Goal: Task Accomplishment & Management: Manage account settings

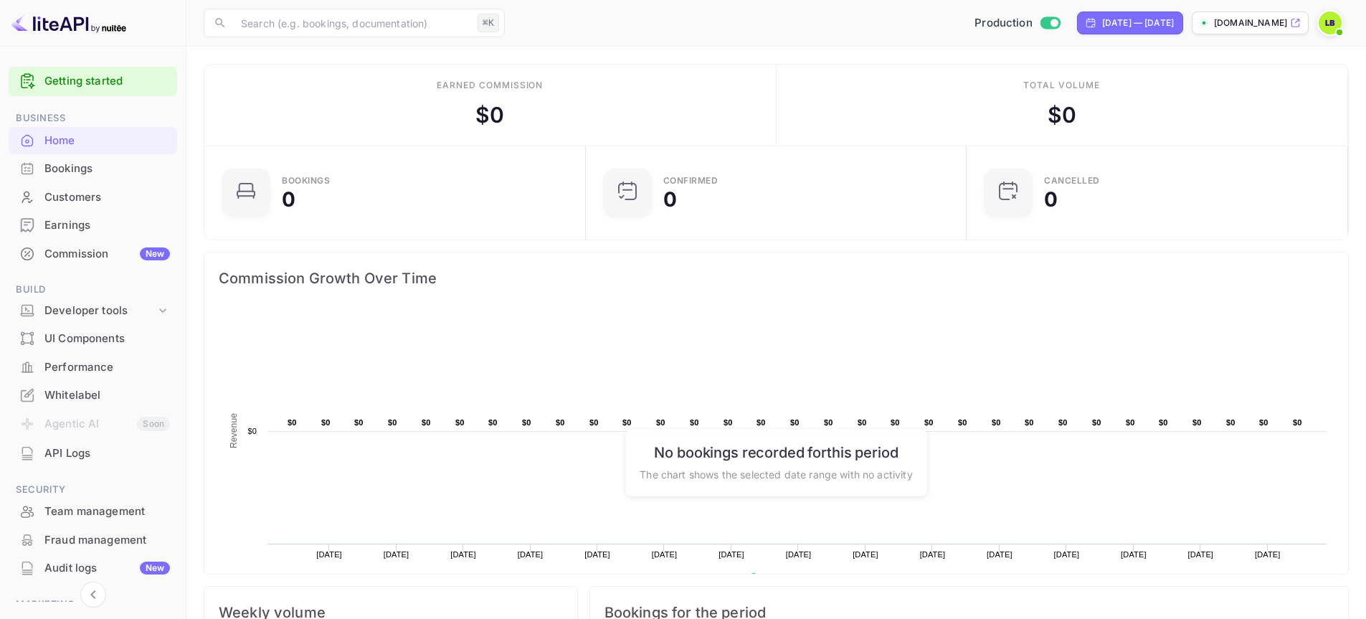
scroll to position [222, 361]
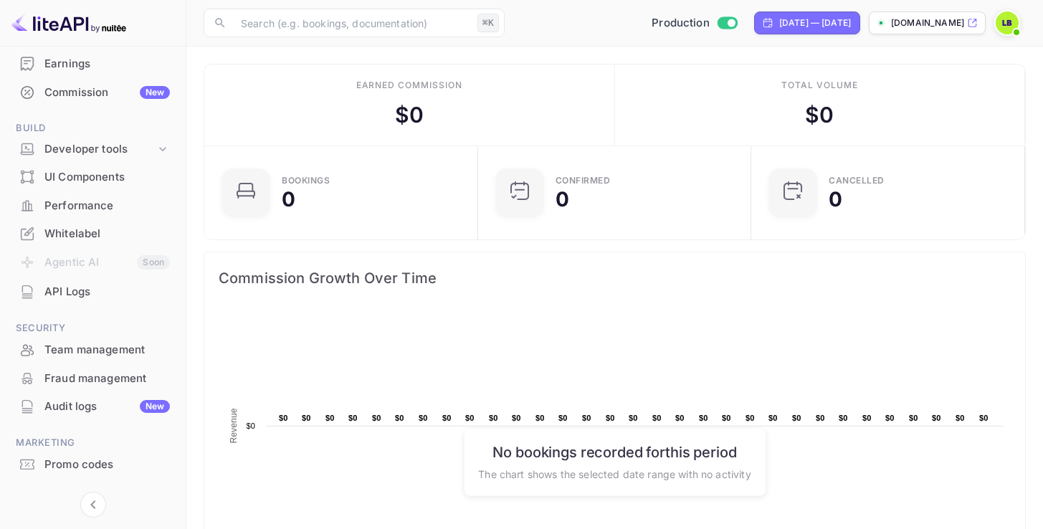
scroll to position [168, 0]
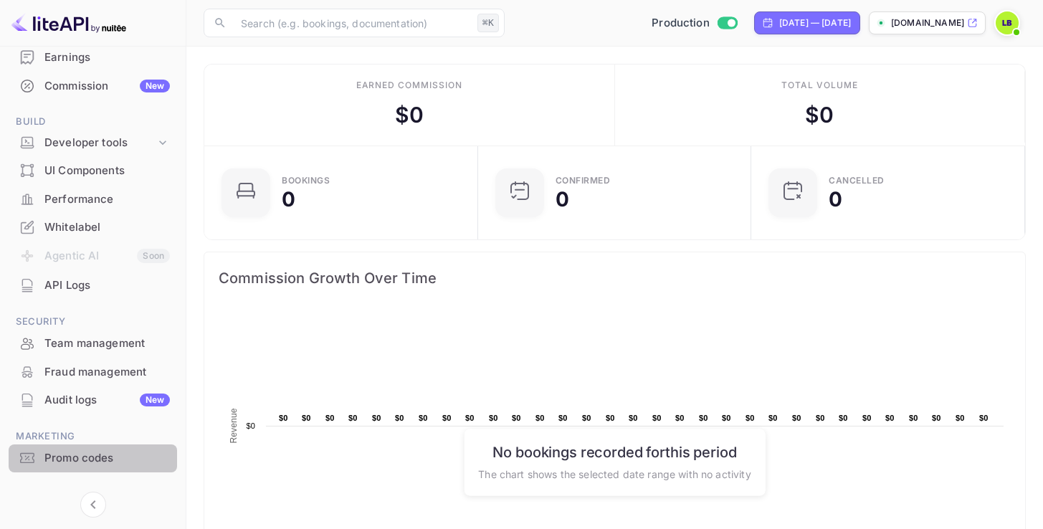
click at [116, 449] on div "Promo codes" at bounding box center [93, 458] width 168 height 28
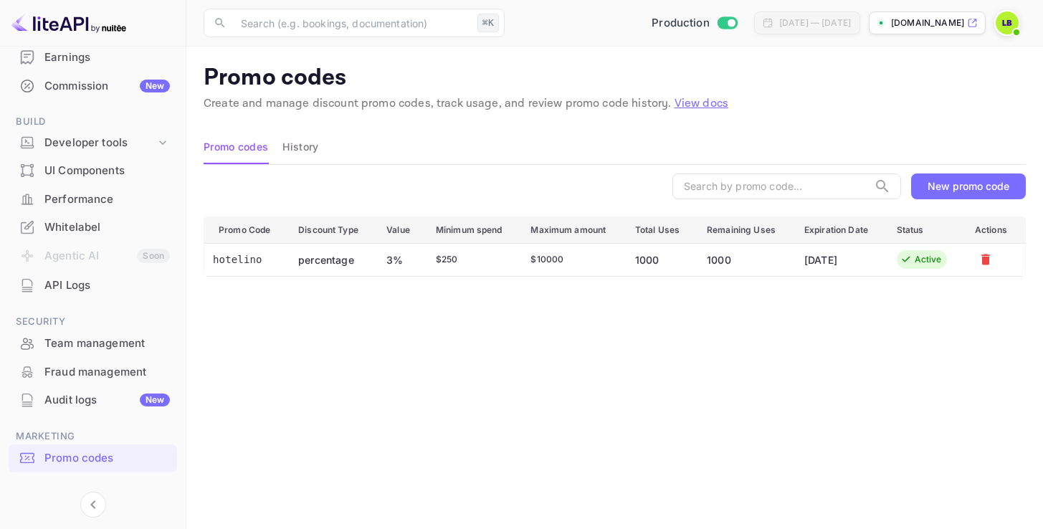
click at [952, 191] on div "New promo code" at bounding box center [969, 186] width 82 height 12
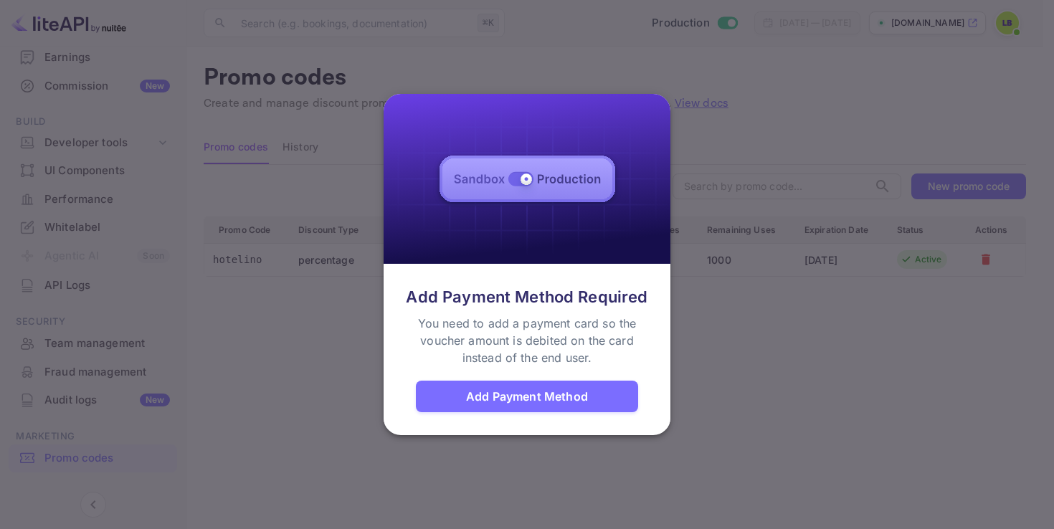
click at [668, 392] on div "Add Payment Method Required You need to add a payment card so the voucher amoun…" at bounding box center [527, 348] width 287 height 161
click at [669, 391] on div "Add Payment Method Required You need to add a payment card so the voucher amoun…" at bounding box center [527, 348] width 287 height 161
click at [72, 369] on div at bounding box center [527, 264] width 1054 height 529
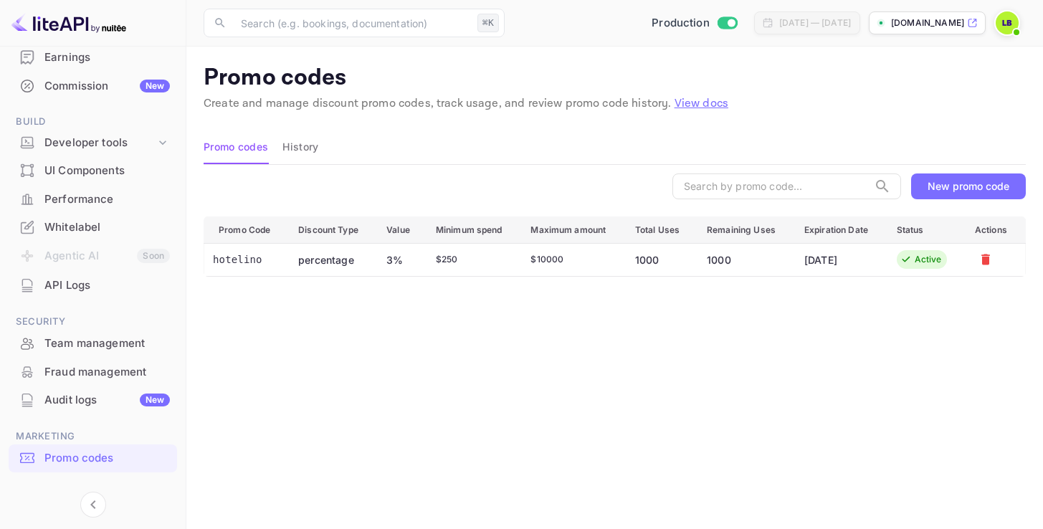
click at [72, 369] on div "Fraud management" at bounding box center [106, 372] width 125 height 16
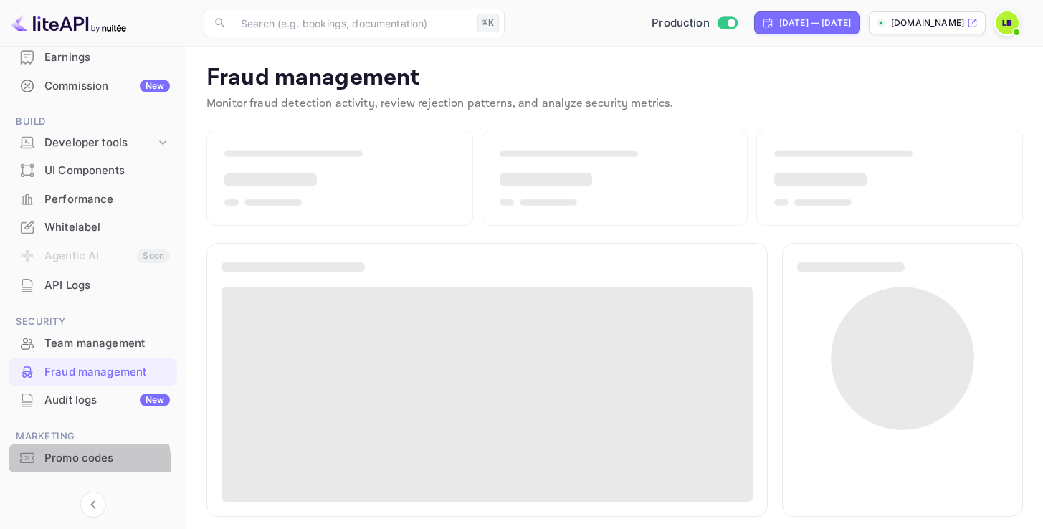
click at [88, 465] on div "Promo codes" at bounding box center [106, 458] width 125 height 16
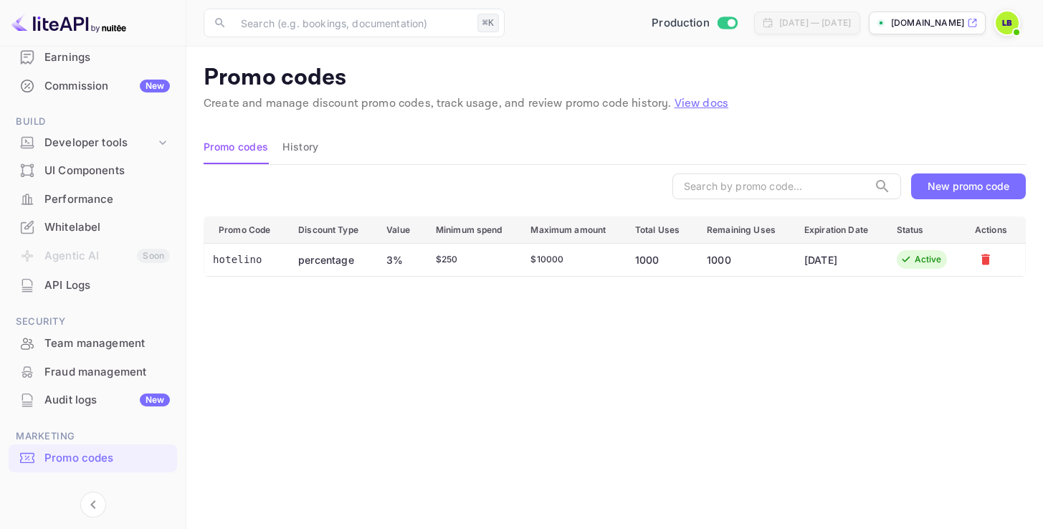
click at [949, 182] on div "New promo code" at bounding box center [969, 186] width 82 height 12
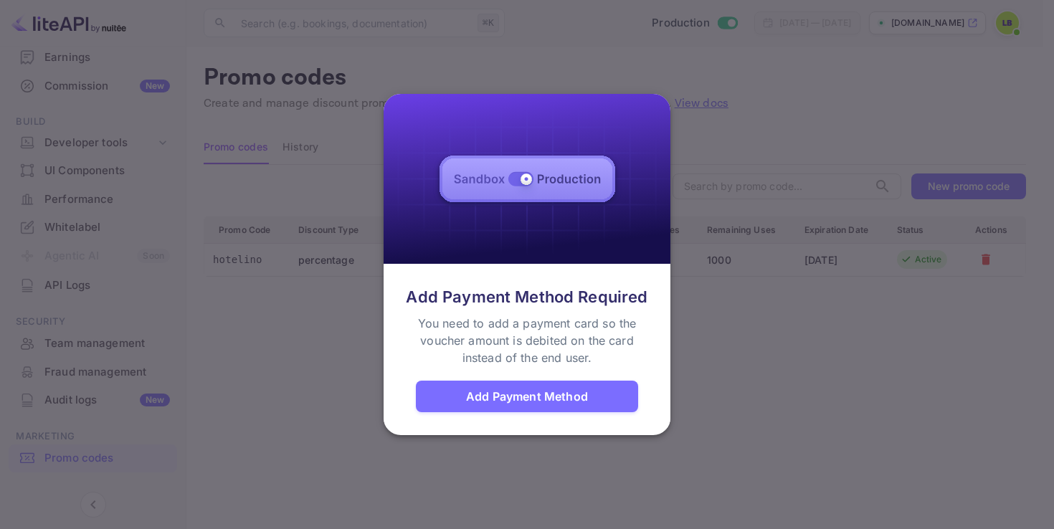
click at [245, 368] on div at bounding box center [527, 264] width 1054 height 529
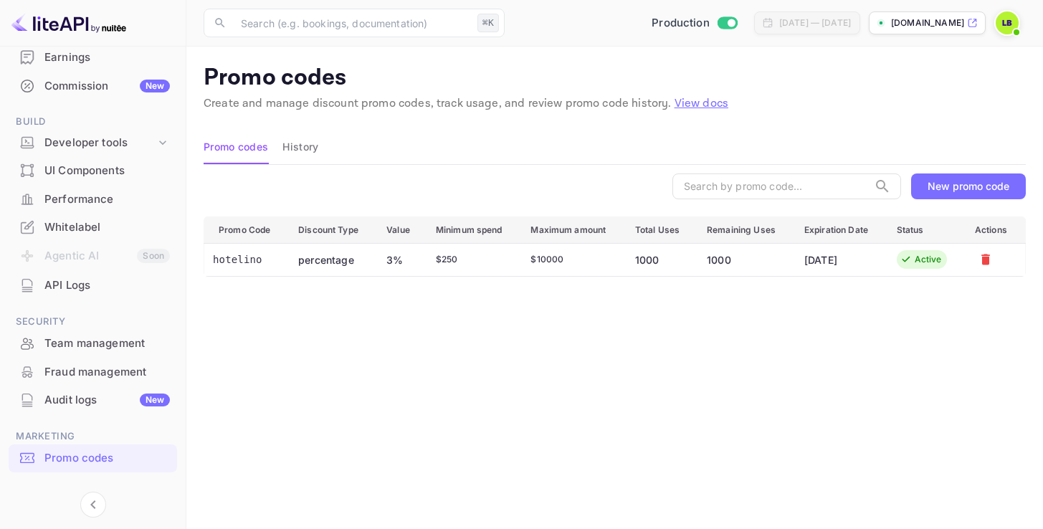
click at [245, 368] on div "Promo Code Discount Type Value Minimum spend Maximum amount Total Uses Remainin…" at bounding box center [615, 407] width 822 height 382
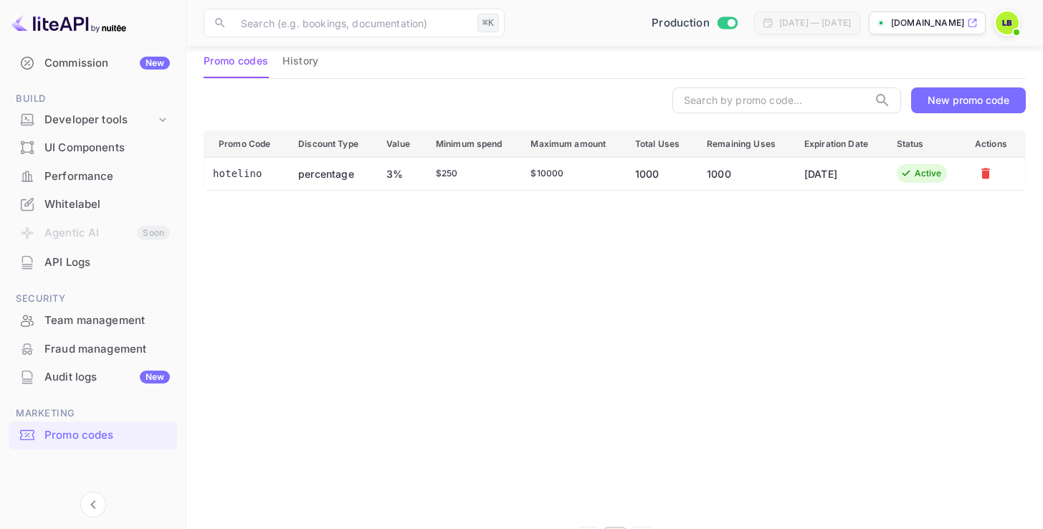
scroll to position [103, 0]
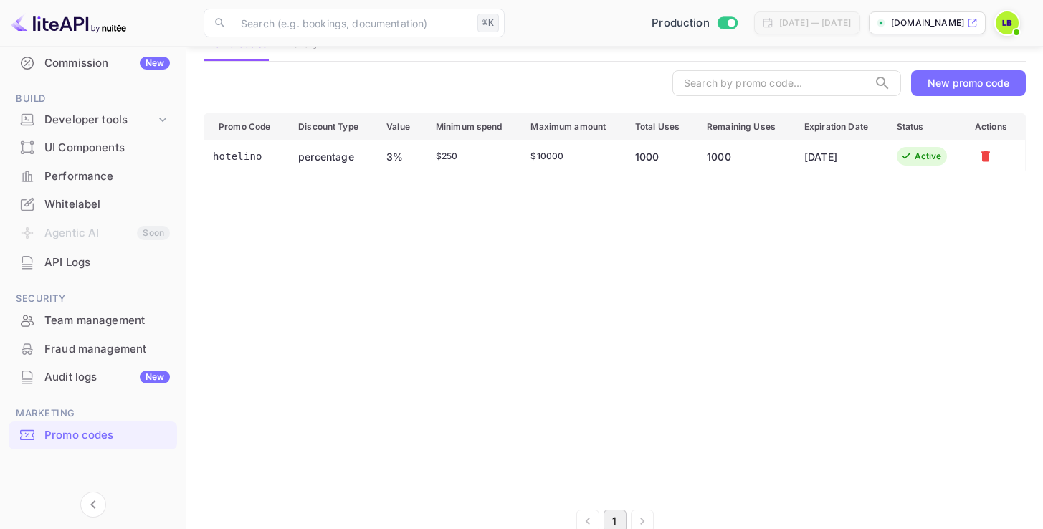
click at [114, 440] on div "Promo codes" at bounding box center [106, 435] width 125 height 16
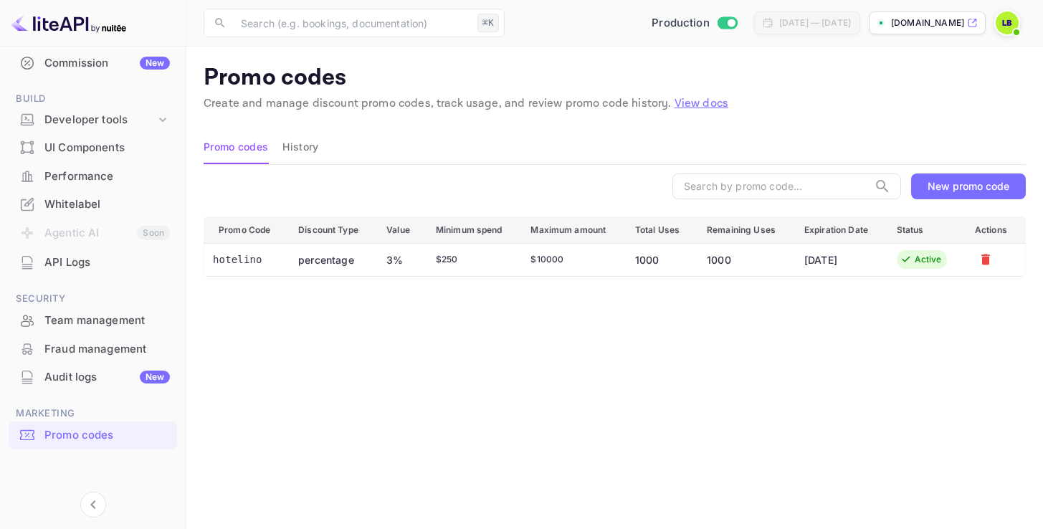
click at [302, 144] on button "History" at bounding box center [300, 147] width 36 height 34
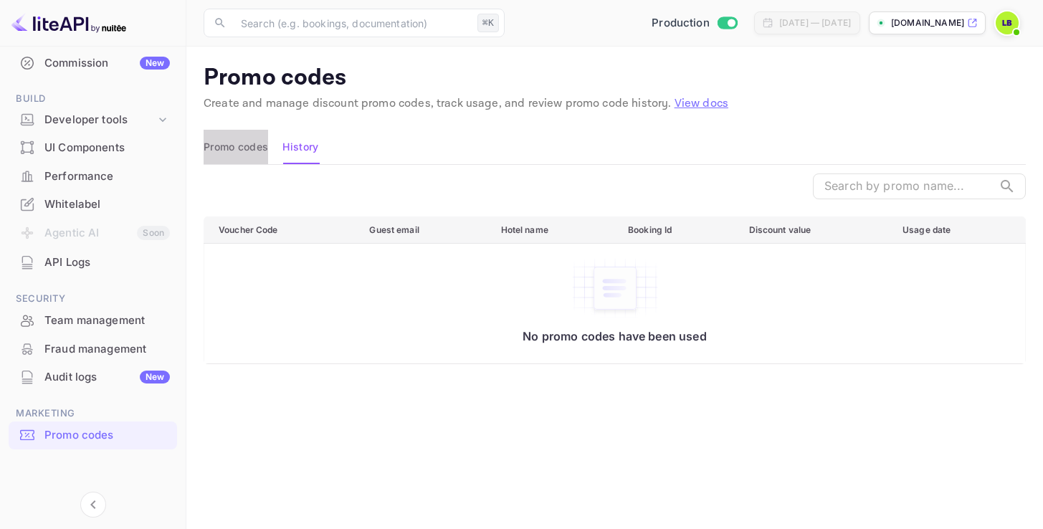
click at [238, 148] on button "Promo codes" at bounding box center [236, 147] width 65 height 34
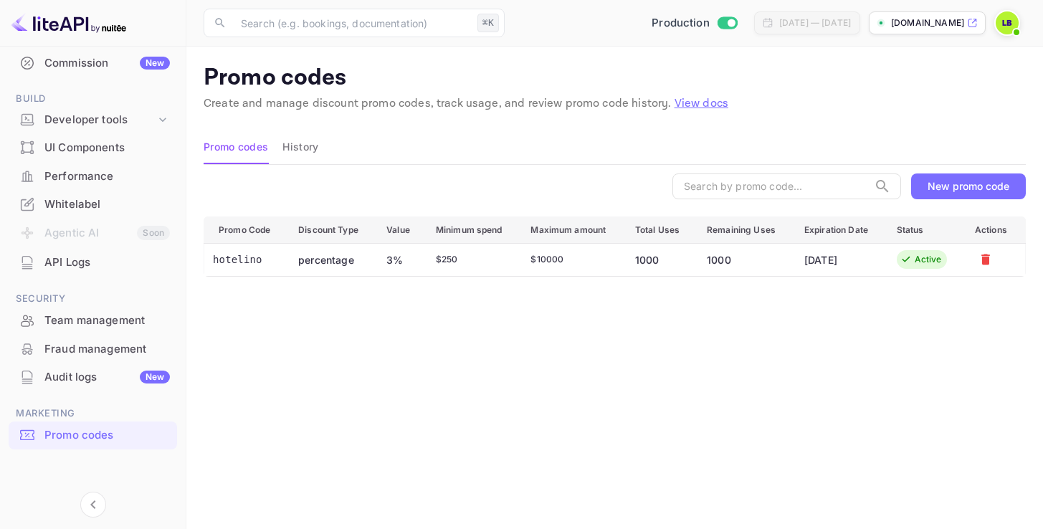
click at [981, 191] on div "New promo code" at bounding box center [969, 186] width 82 height 12
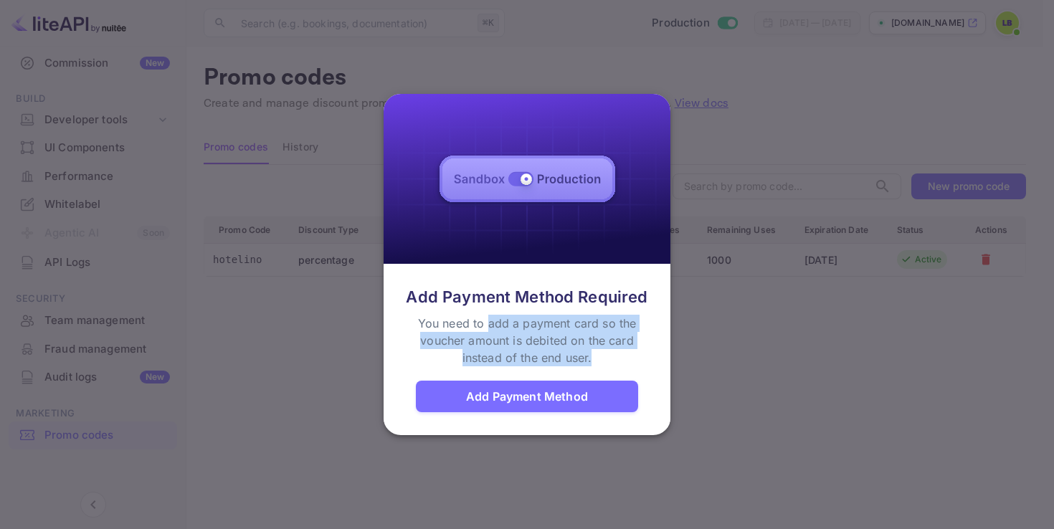
drag, startPoint x: 488, startPoint y: 321, endPoint x: 520, endPoint y: 371, distance: 58.7
click at [520, 371] on div "Add Payment Method Required You need to add a payment card so the voucher amoun…" at bounding box center [527, 348] width 287 height 161
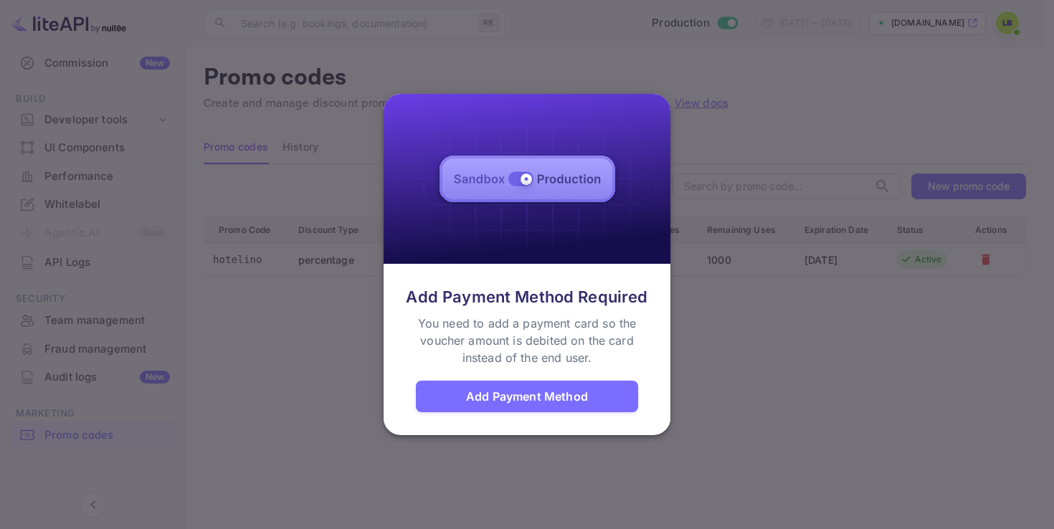
click at [534, 393] on div "Add Payment Method" at bounding box center [527, 396] width 122 height 17
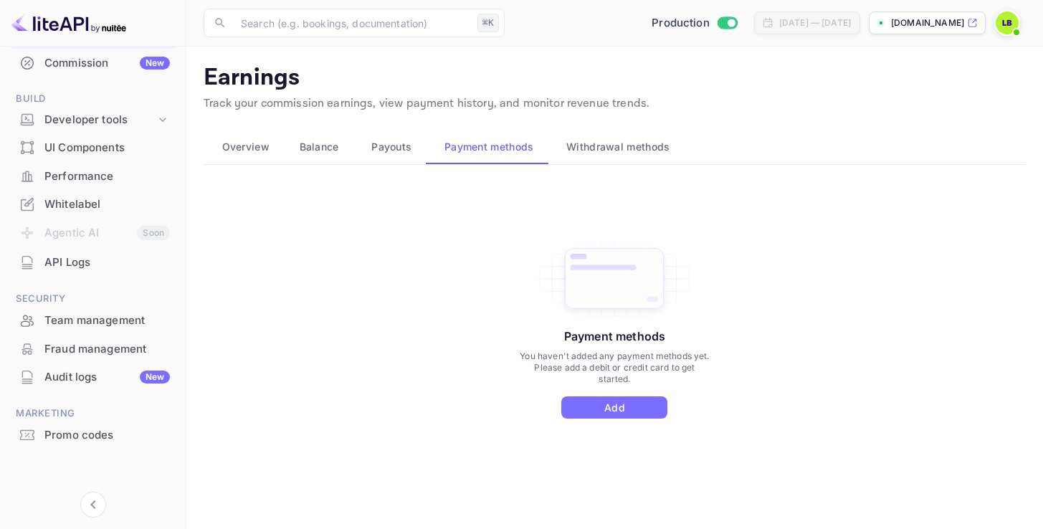
click at [249, 148] on span "Overview" at bounding box center [245, 146] width 47 height 17
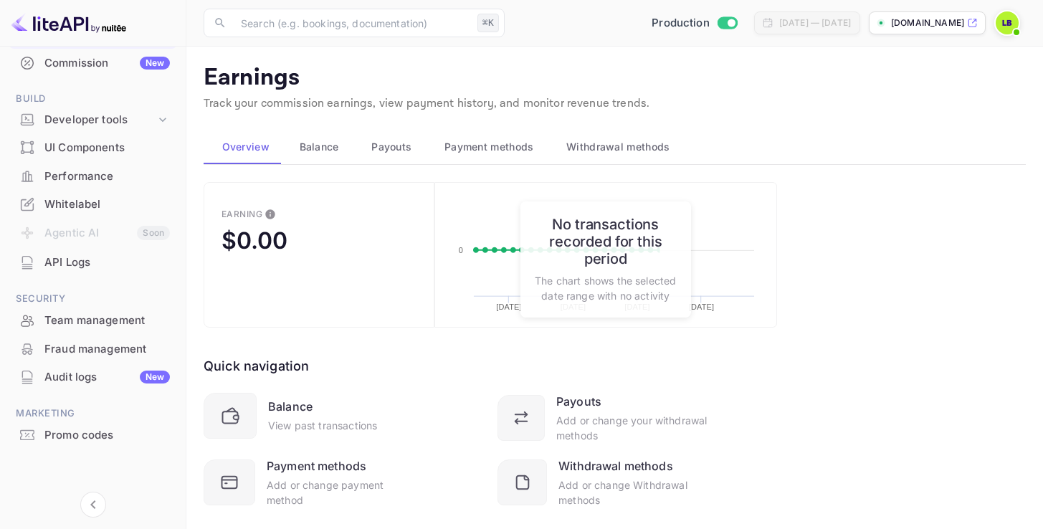
click at [323, 153] on span "Balance" at bounding box center [319, 146] width 39 height 17
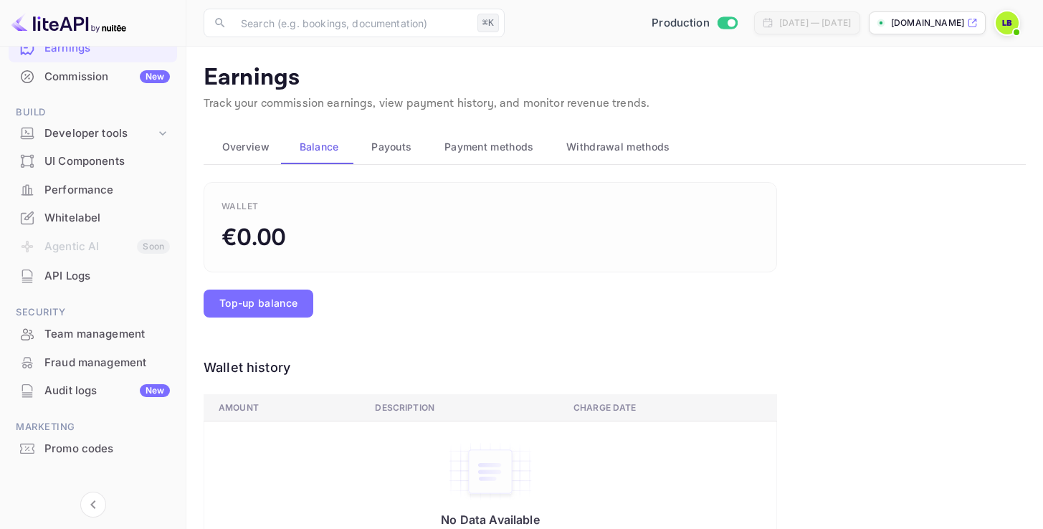
scroll to position [191, 0]
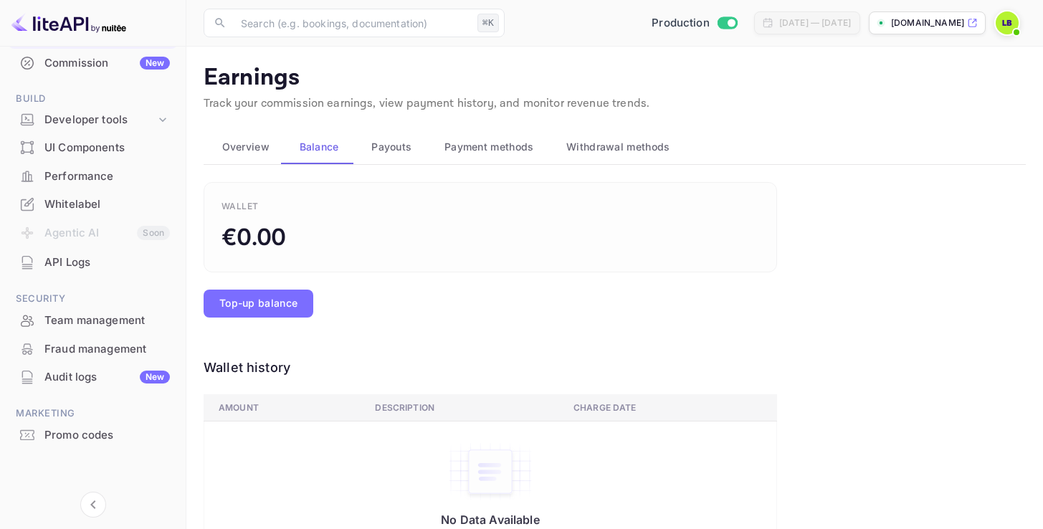
click at [927, 22] on p "[DOMAIN_NAME]" at bounding box center [927, 22] width 73 height 13
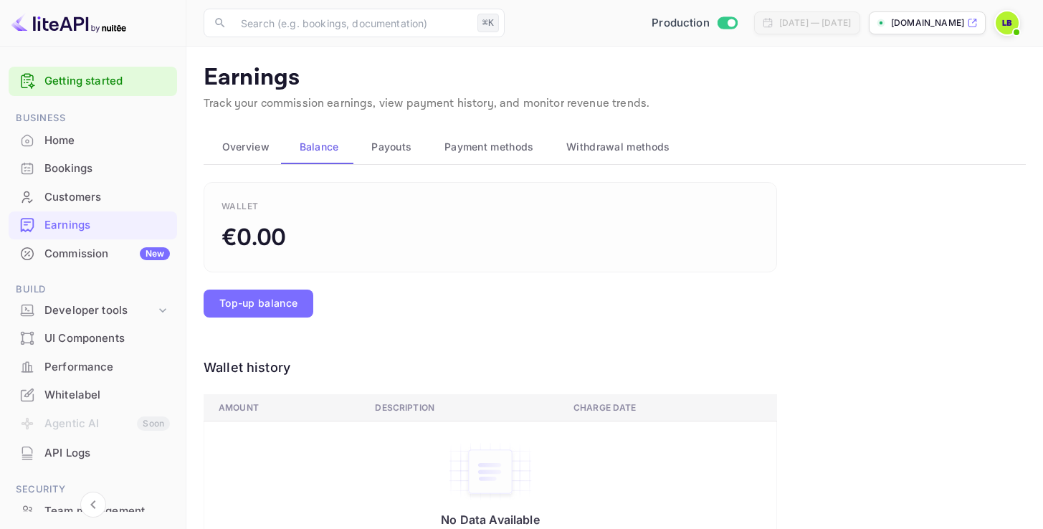
scroll to position [153, 0]
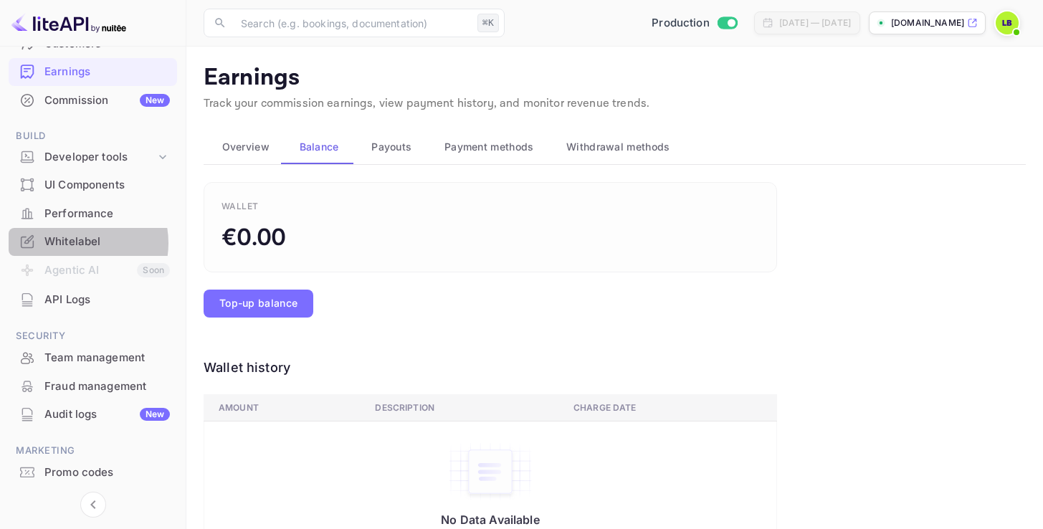
click at [76, 243] on div "Whitelabel" at bounding box center [106, 242] width 125 height 16
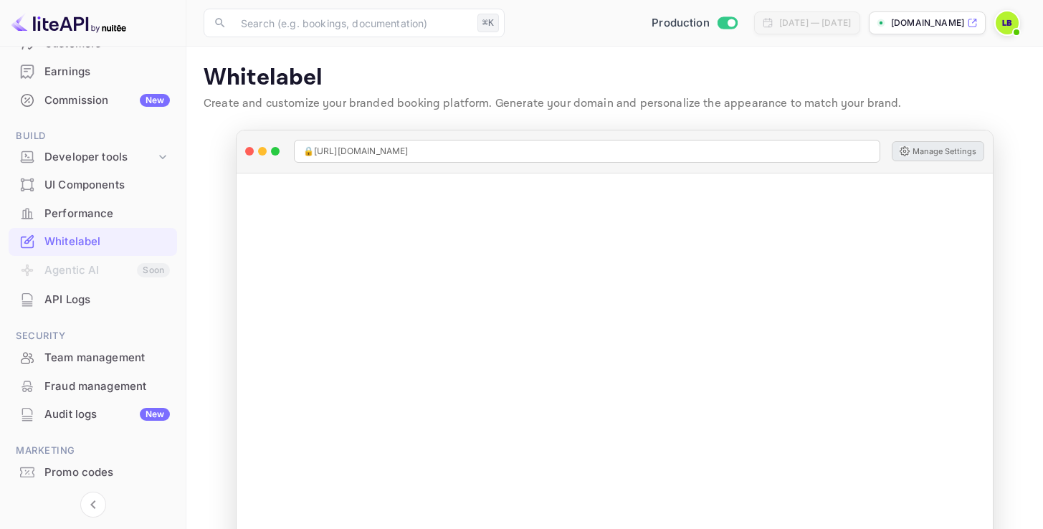
click at [925, 152] on button "Manage Settings" at bounding box center [938, 151] width 92 height 20
